Goal: Transaction & Acquisition: Purchase product/service

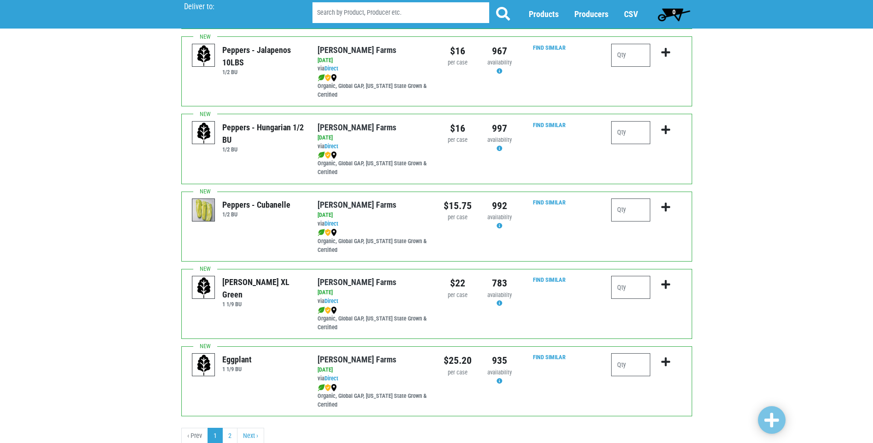
scroll to position [1262, 0]
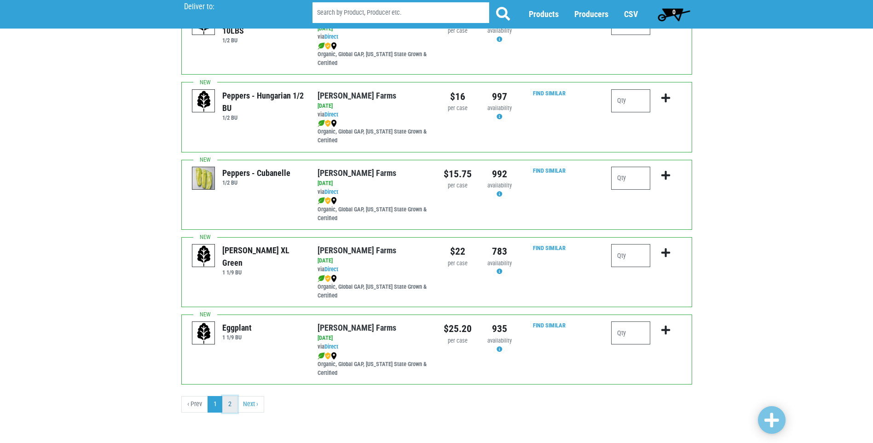
click at [230, 401] on link "2" at bounding box center [229, 404] width 15 height 17
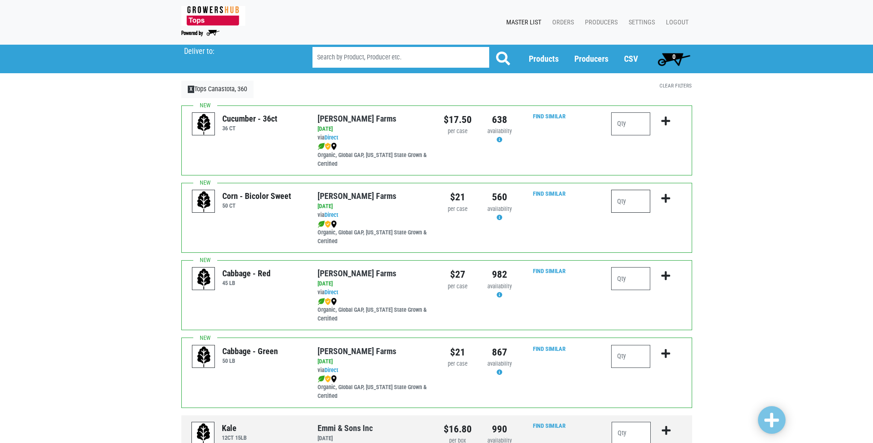
click at [626, 199] on input "number" at bounding box center [630, 201] width 39 height 23
click at [633, 202] on input "15" at bounding box center [630, 201] width 39 height 23
type input "14"
click at [664, 197] on icon "submit" at bounding box center [665, 198] width 9 height 10
click at [675, 57] on span "1" at bounding box center [673, 56] width 3 height 7
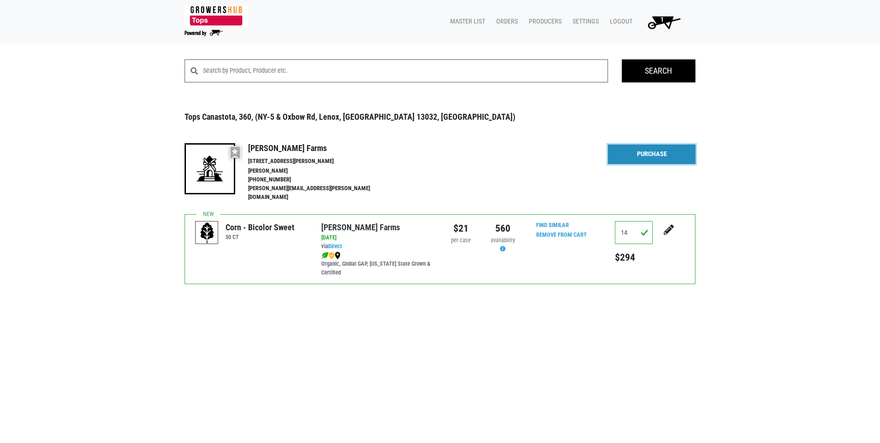
click at [630, 155] on link "Purchase" at bounding box center [651, 154] width 87 height 19
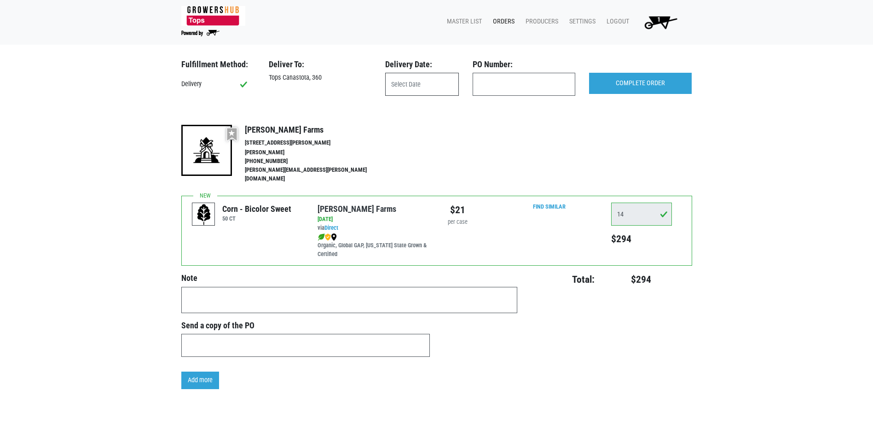
click at [426, 87] on input "text" at bounding box center [422, 84] width 74 height 23
click at [497, 207] on span "29" at bounding box center [497, 206] width 18 height 18
type input "[DATE]"
click at [619, 86] on input "COMPLETE ORDER" at bounding box center [640, 83] width 103 height 21
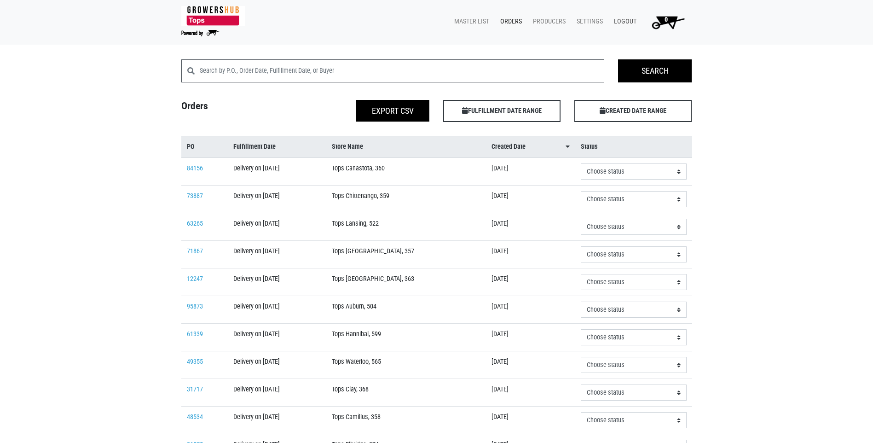
click at [631, 22] on link "Logout" at bounding box center [624, 21] width 34 height 17
